Goal: Task Accomplishment & Management: Manage account settings

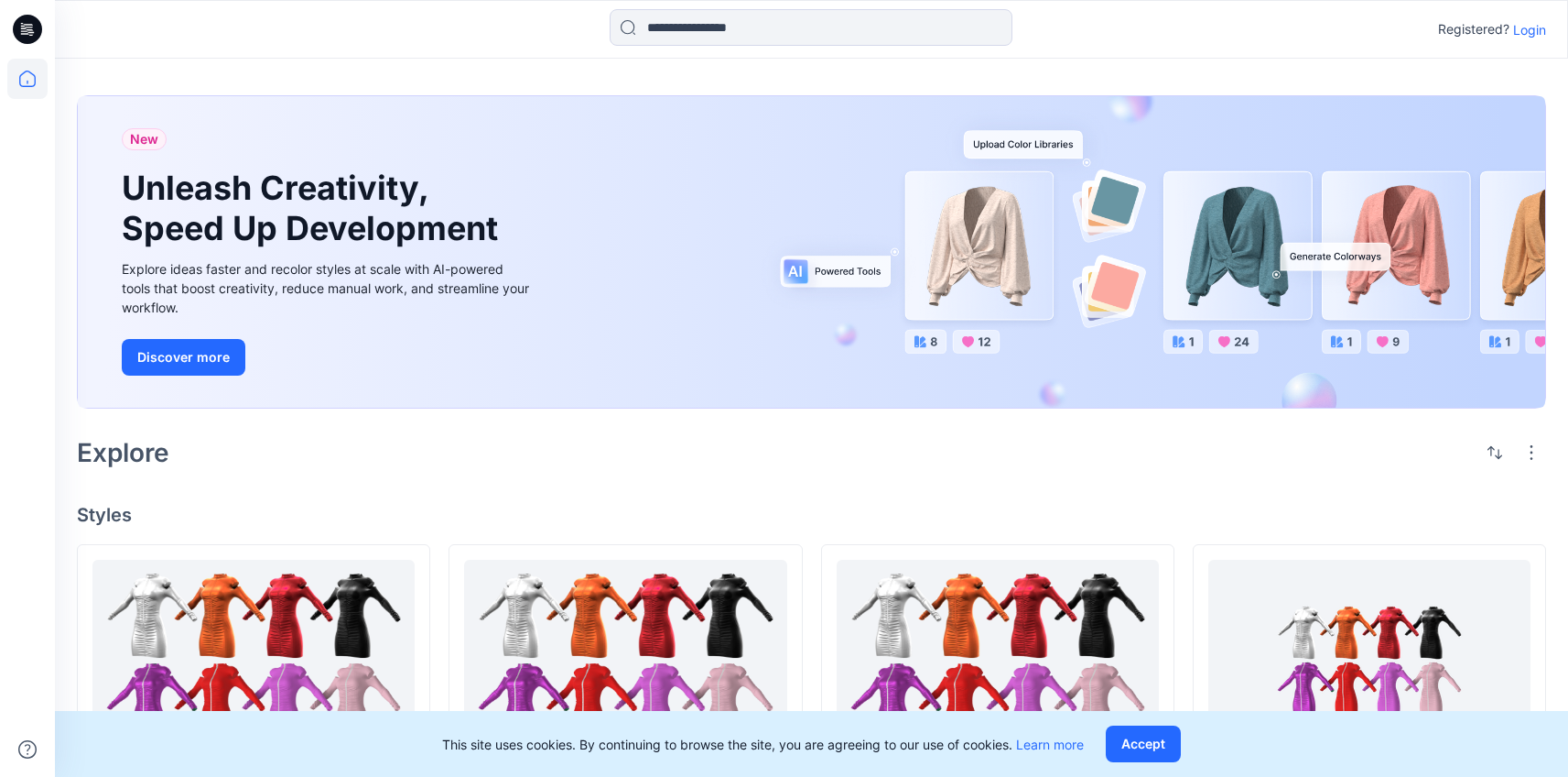
click at [1529, 38] on p "Login" at bounding box center [1530, 30] width 33 height 19
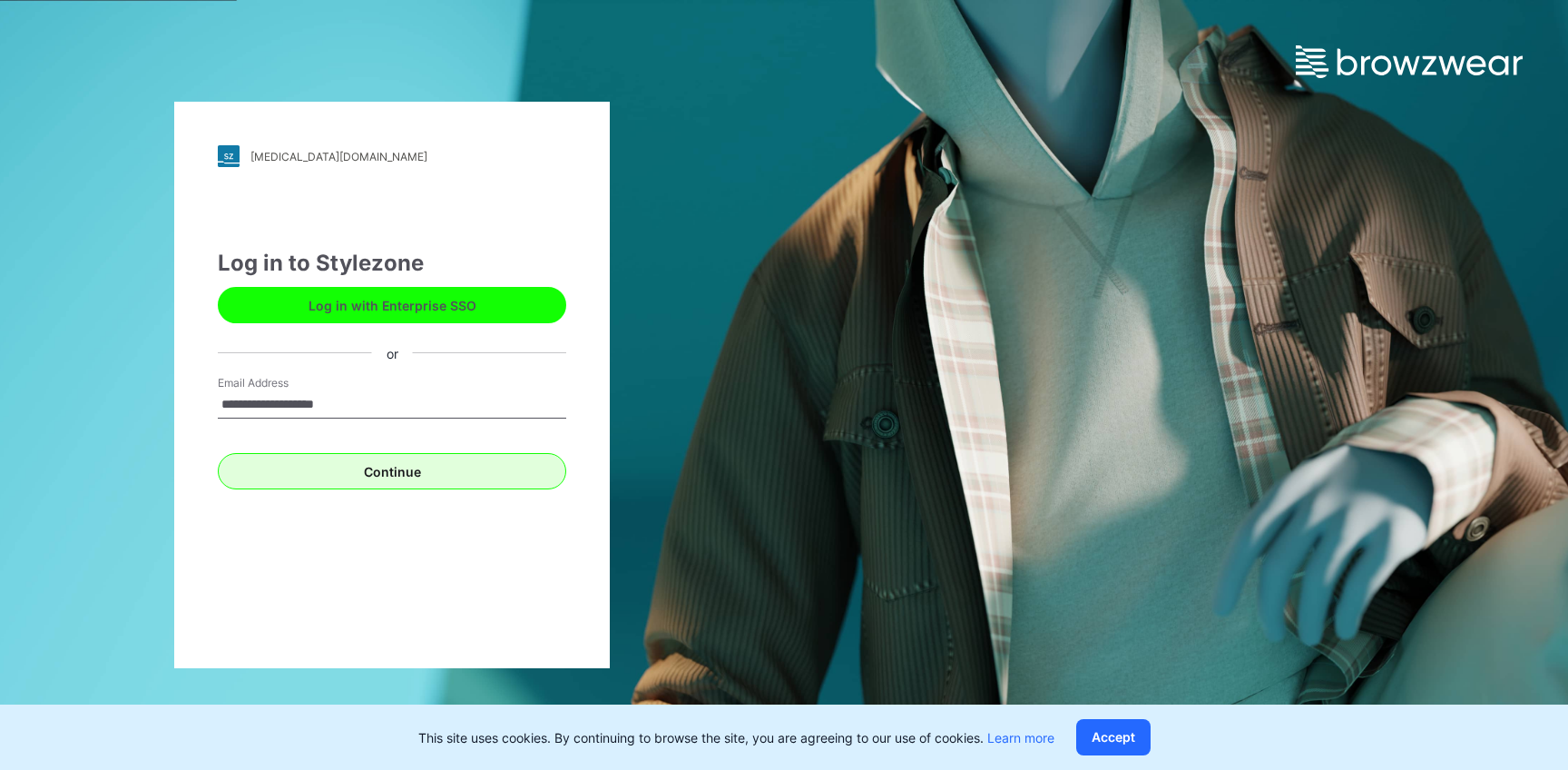
type input "**********"
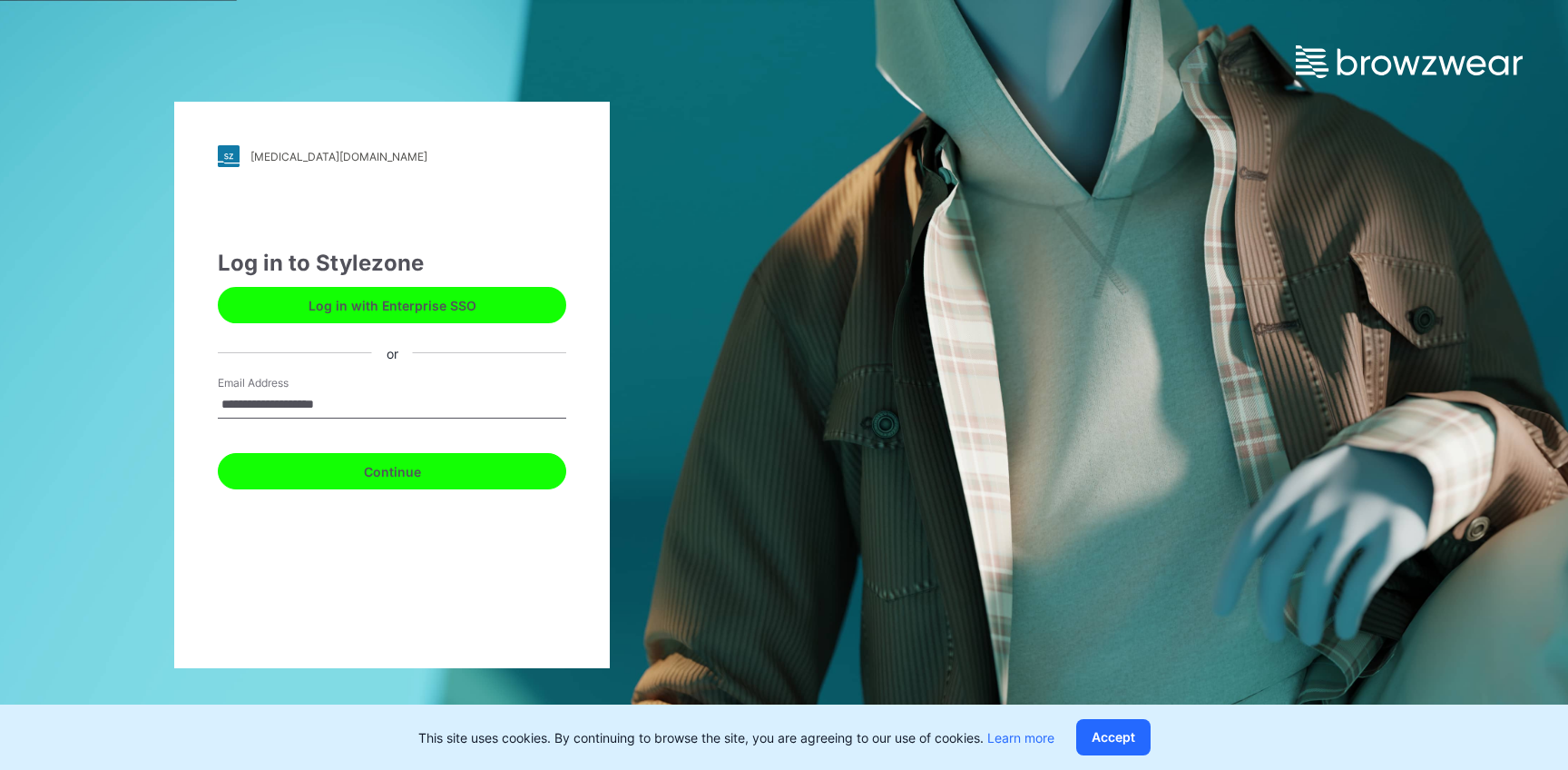
click at [505, 457] on button "Continue" at bounding box center [392, 471] width 349 height 36
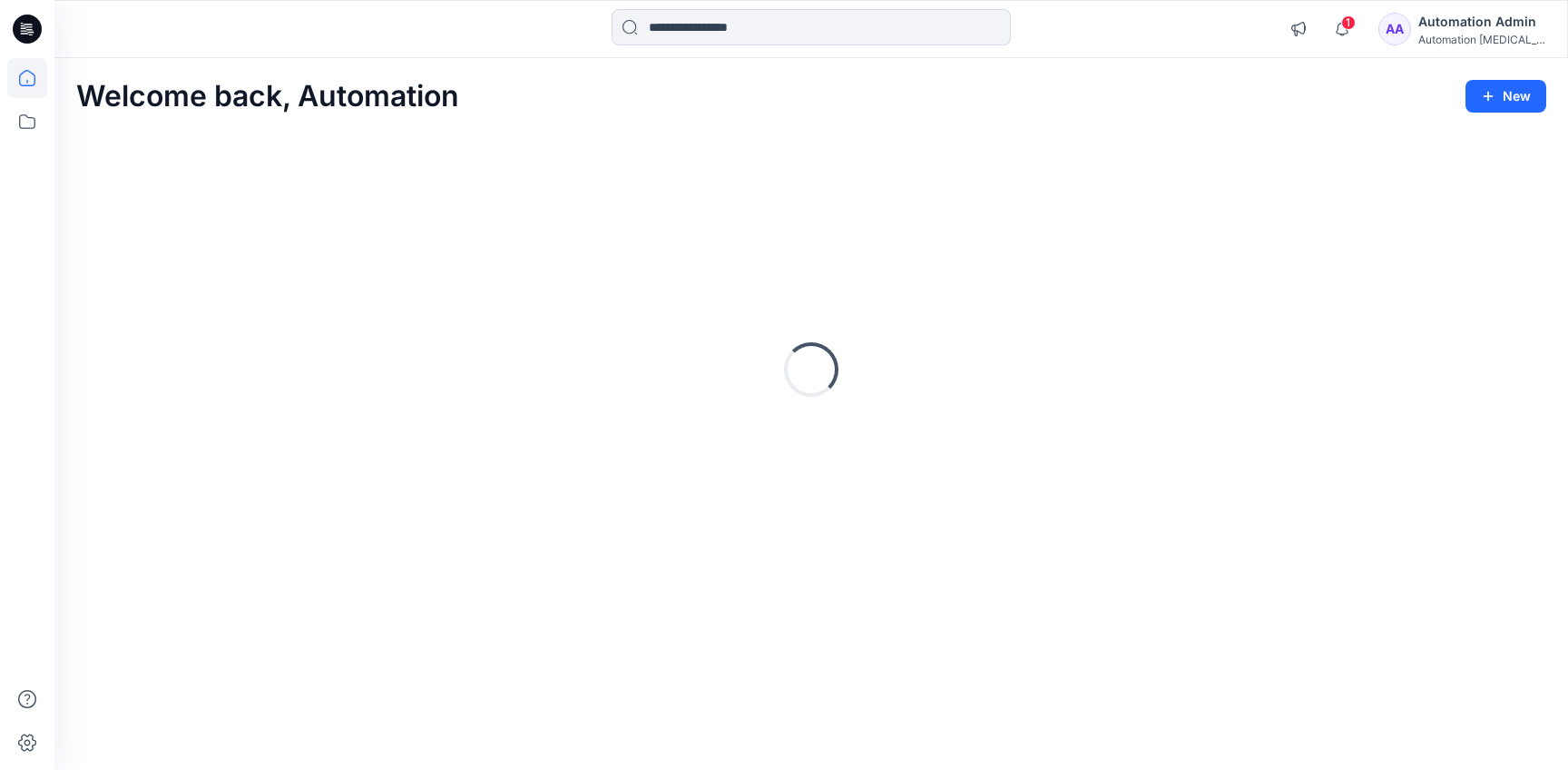
click at [1478, 19] on div "Automation Admin" at bounding box center [1481, 21] width 127 height 22
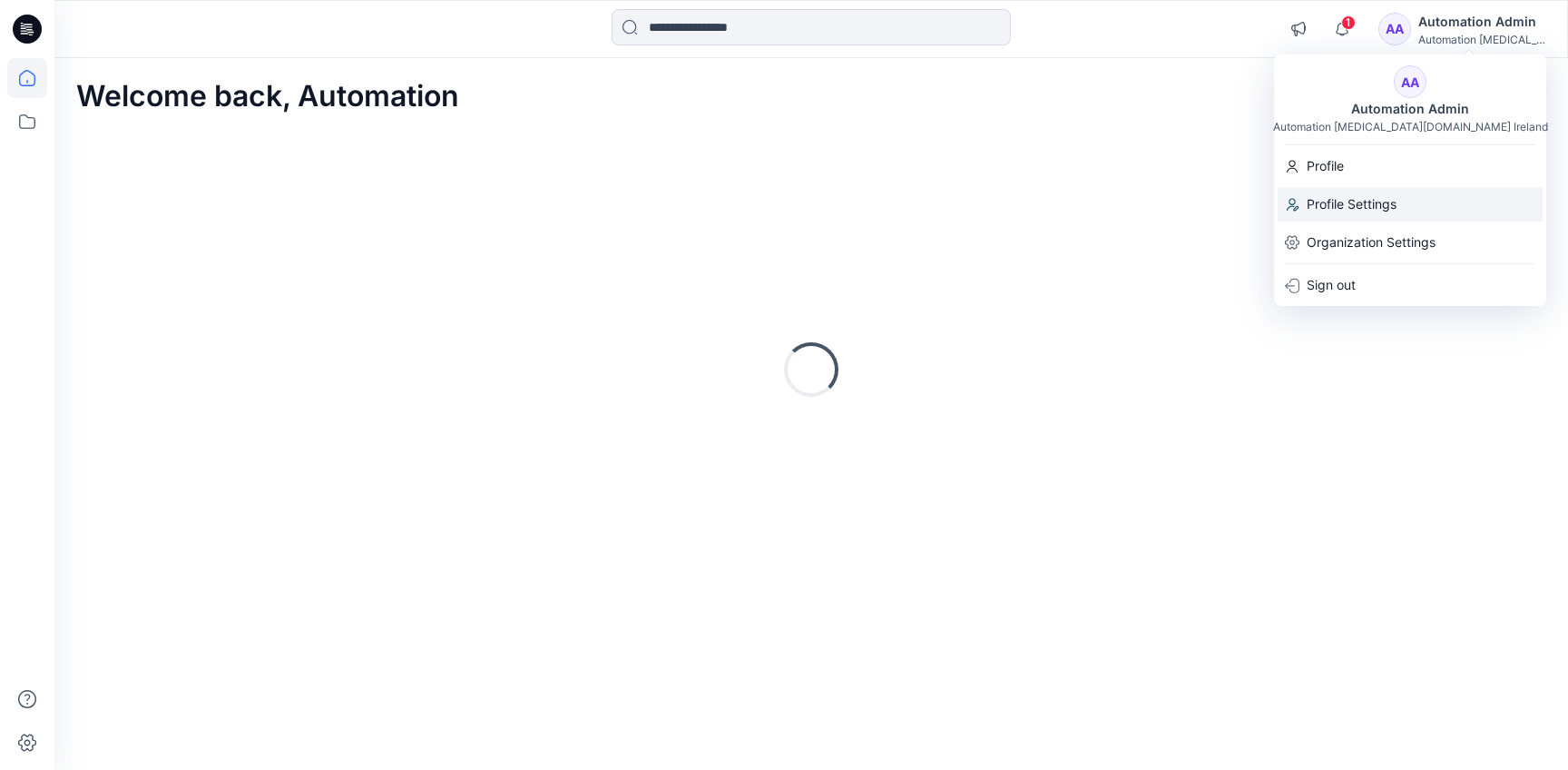
click at [1411, 193] on div "Profile Settings" at bounding box center [1410, 204] width 265 height 34
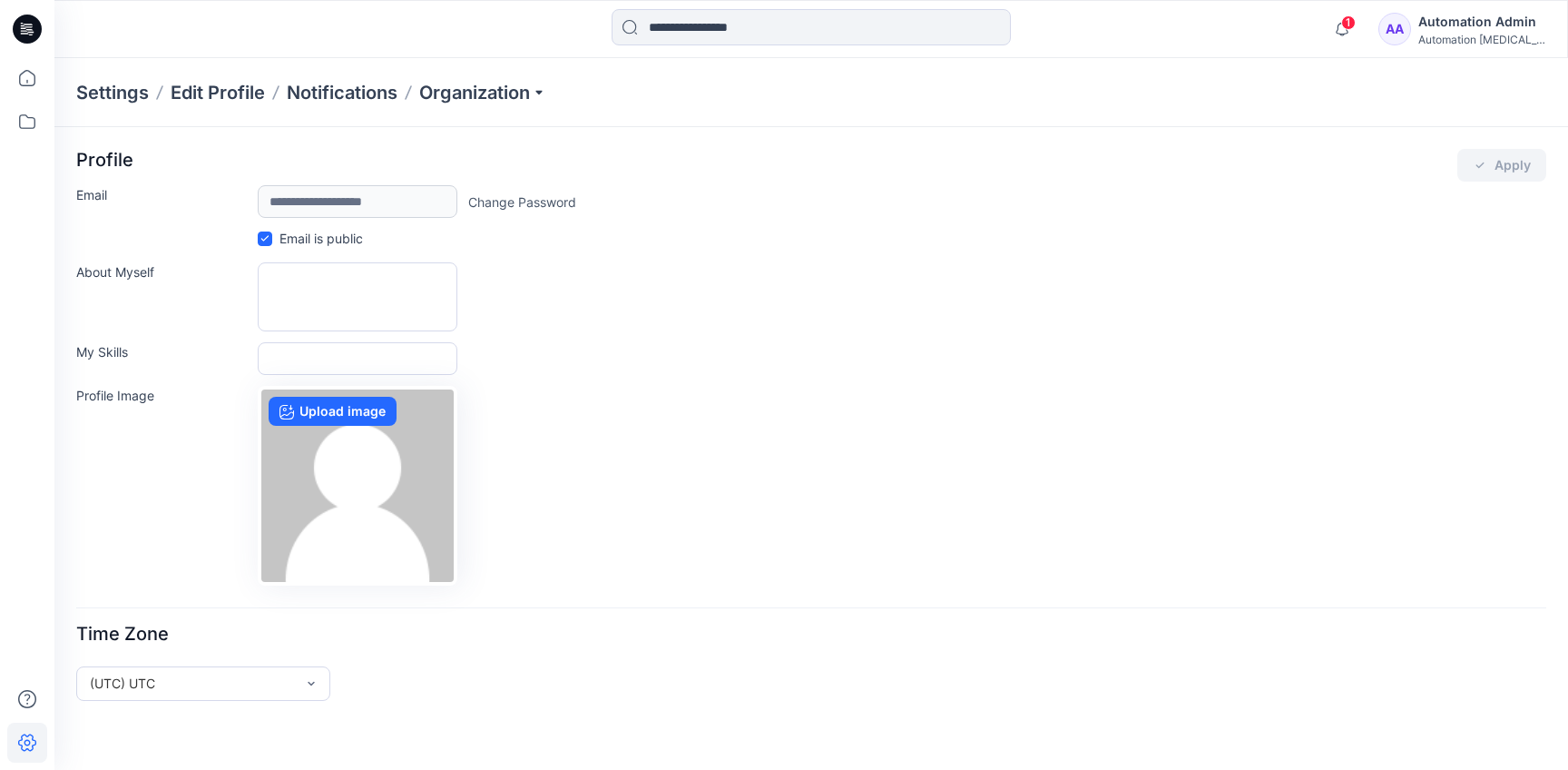
click at [1448, 26] on div "Automation Admin" at bounding box center [1481, 21] width 127 height 22
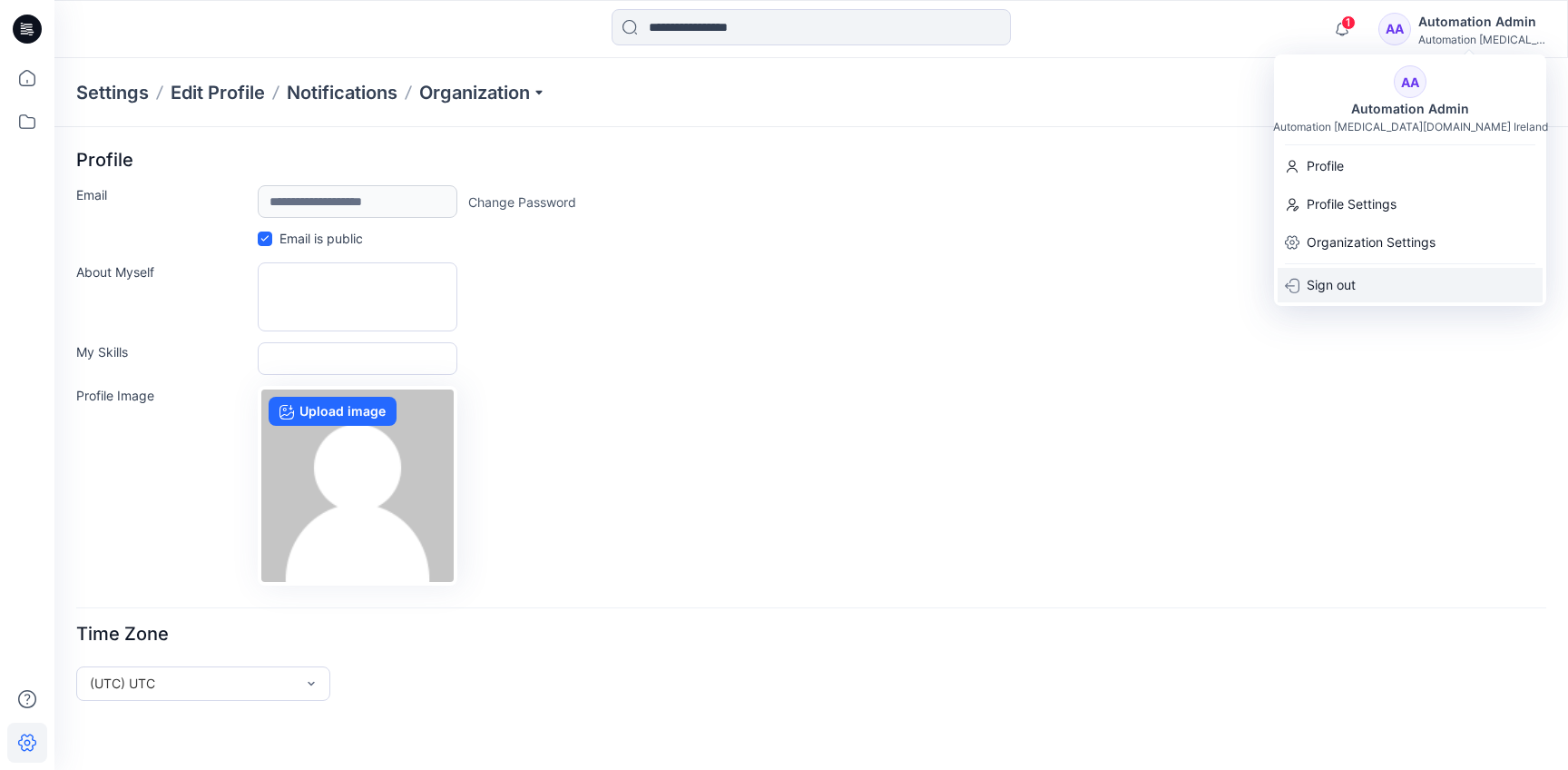
click at [1404, 276] on div "Sign out" at bounding box center [1410, 285] width 265 height 34
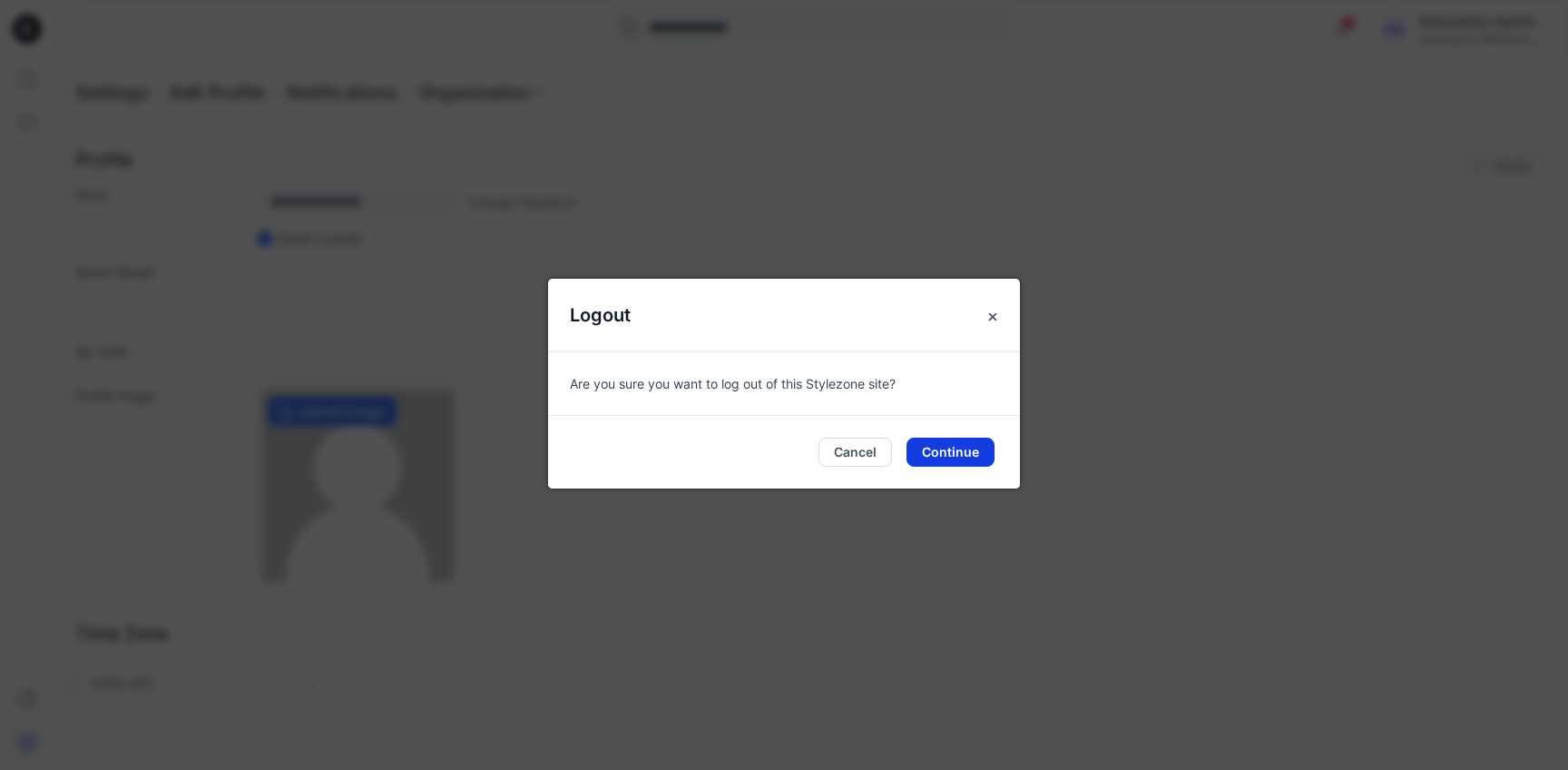
click at [959, 457] on button "Continue" at bounding box center [950, 452] width 88 height 29
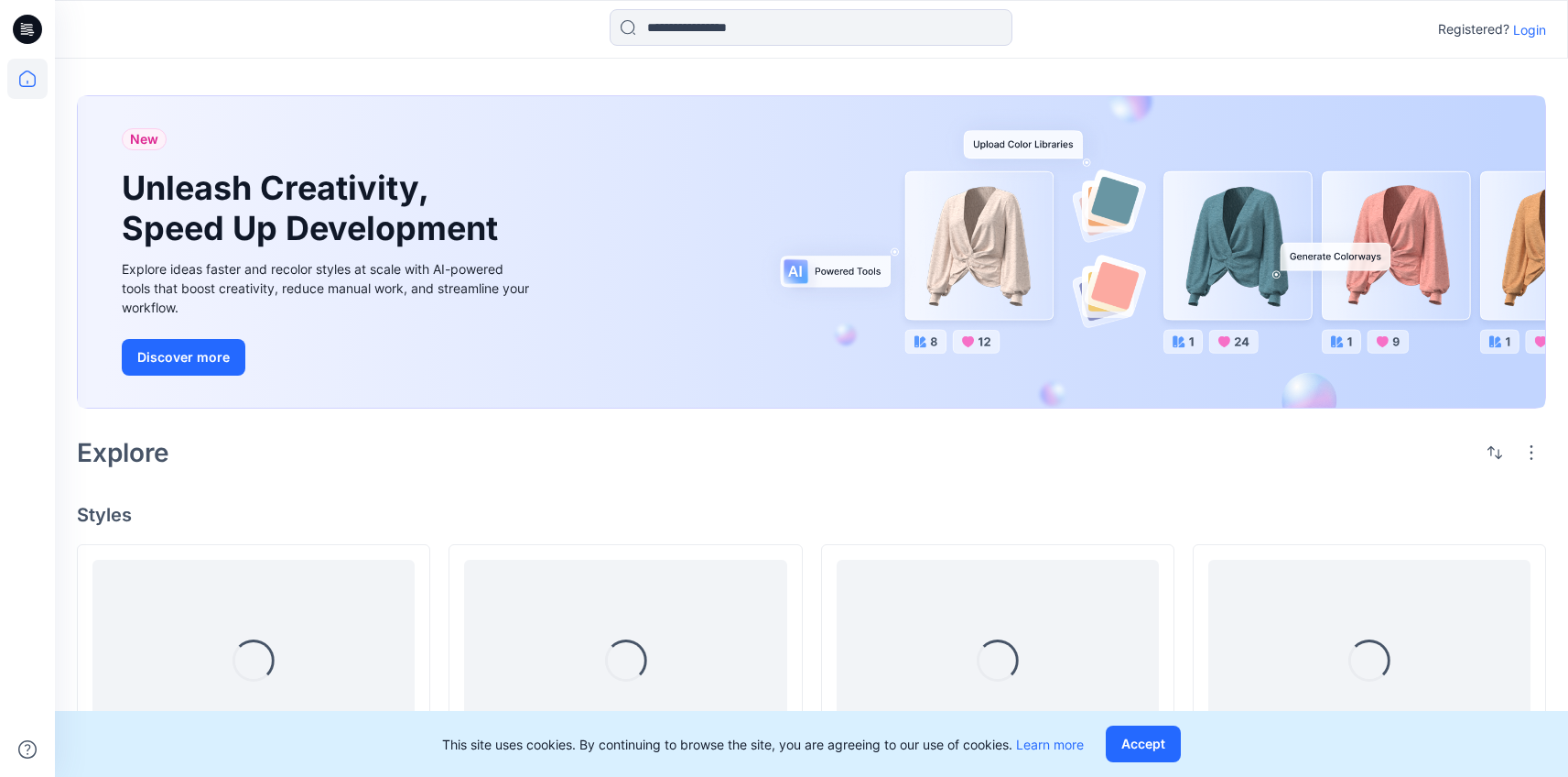
click at [1531, 29] on p "Login" at bounding box center [1530, 30] width 33 height 19
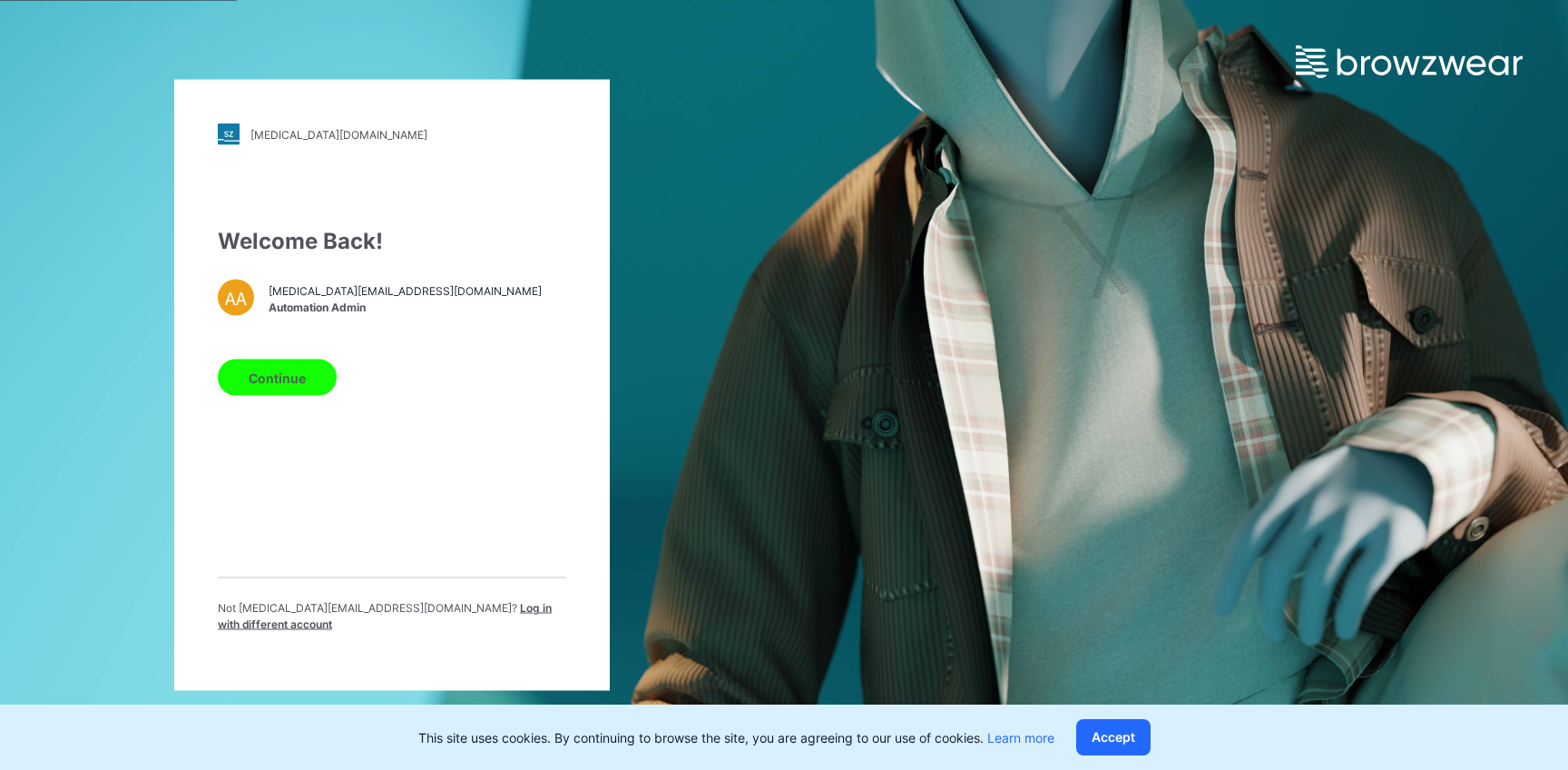
click at [473, 615] on span "Log in with different account" at bounding box center [385, 615] width 333 height 30
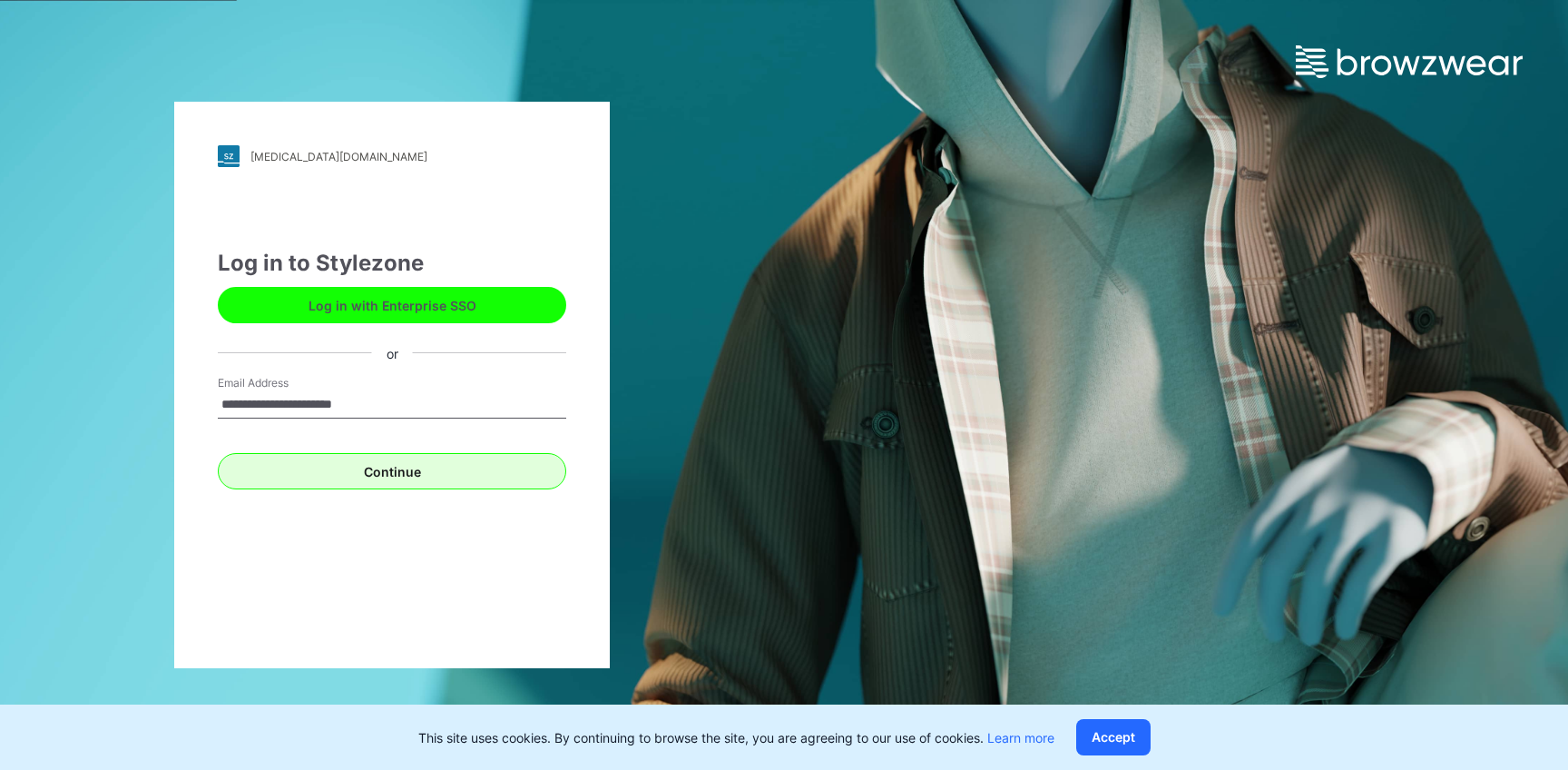
type input "**********"
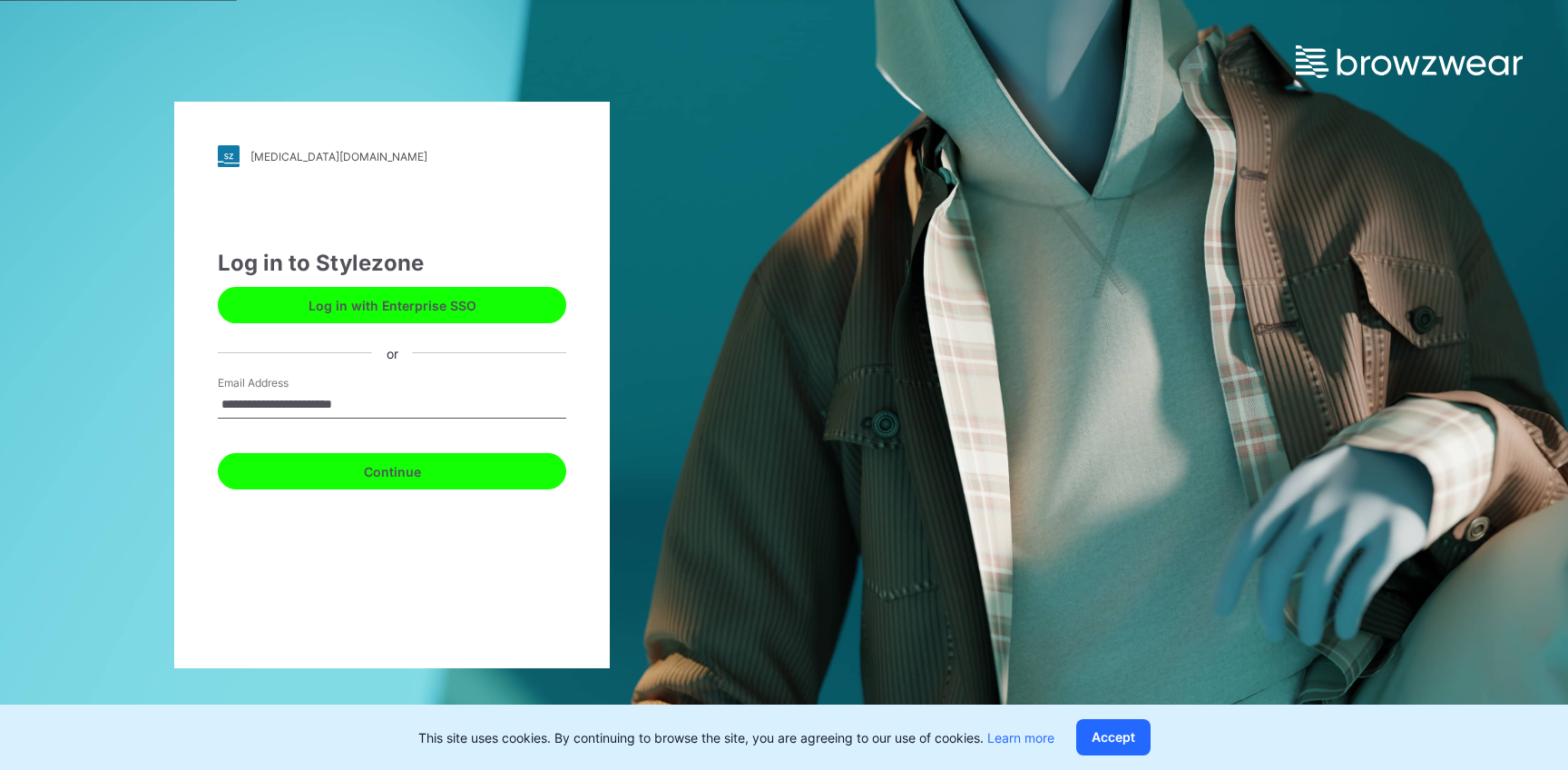
click at [386, 472] on button "Continue" at bounding box center [392, 471] width 349 height 36
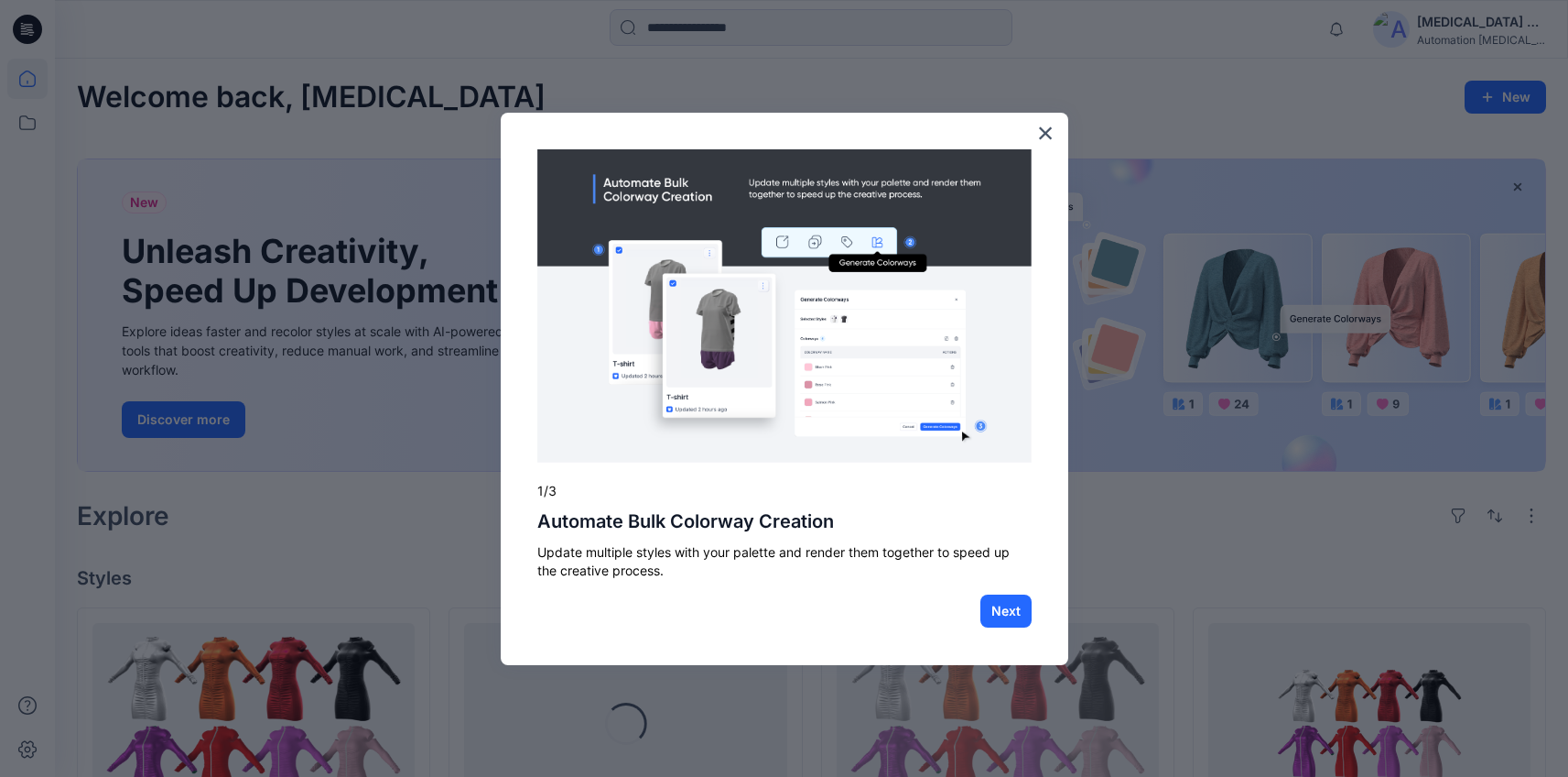
scroll to position [648, 0]
